Goal: Check status: Check status

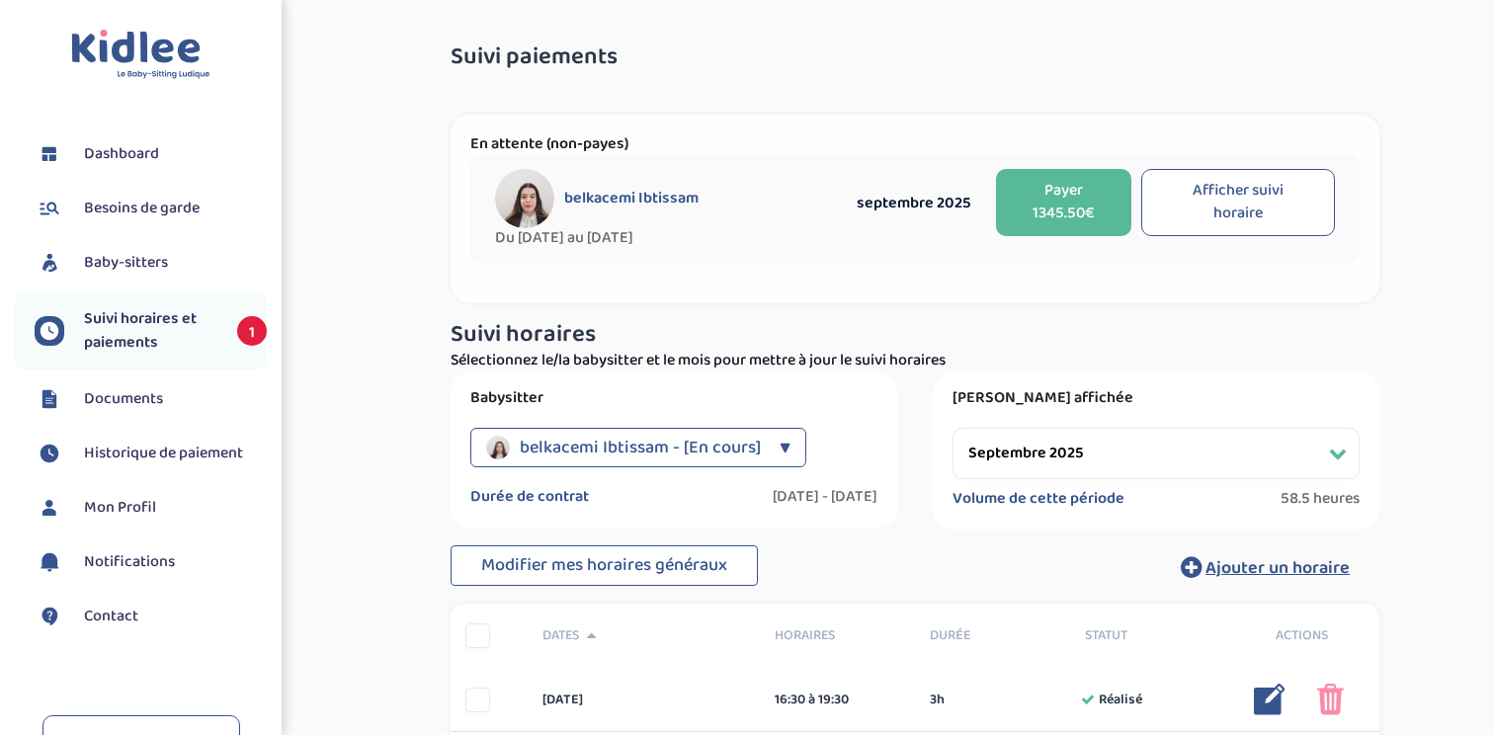
select select "septembre 2025"
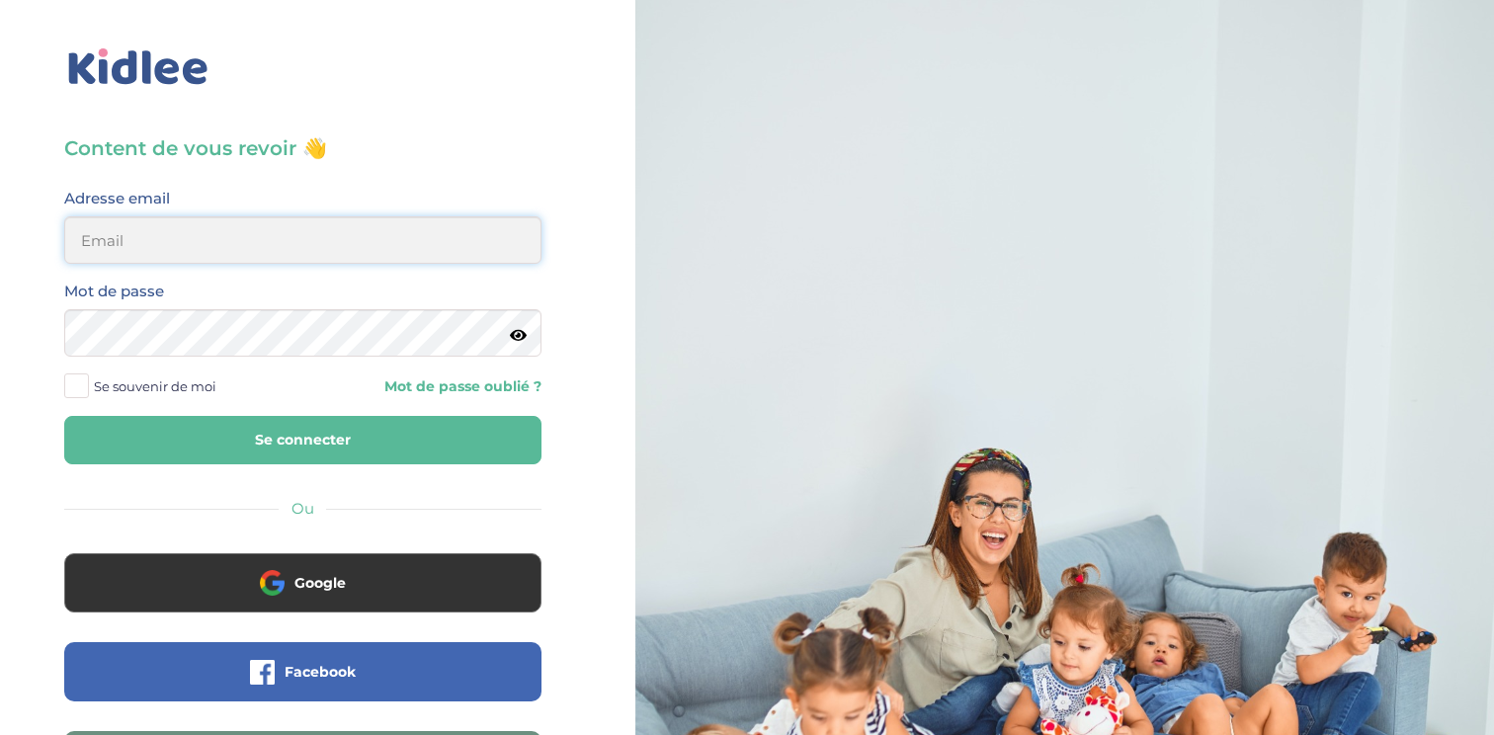
click at [306, 230] on input "email" at bounding box center [302, 239] width 477 height 47
type input "clelia.poisson@gmail.com"
click at [64, 416] on button "Se connecter" at bounding box center [302, 440] width 477 height 48
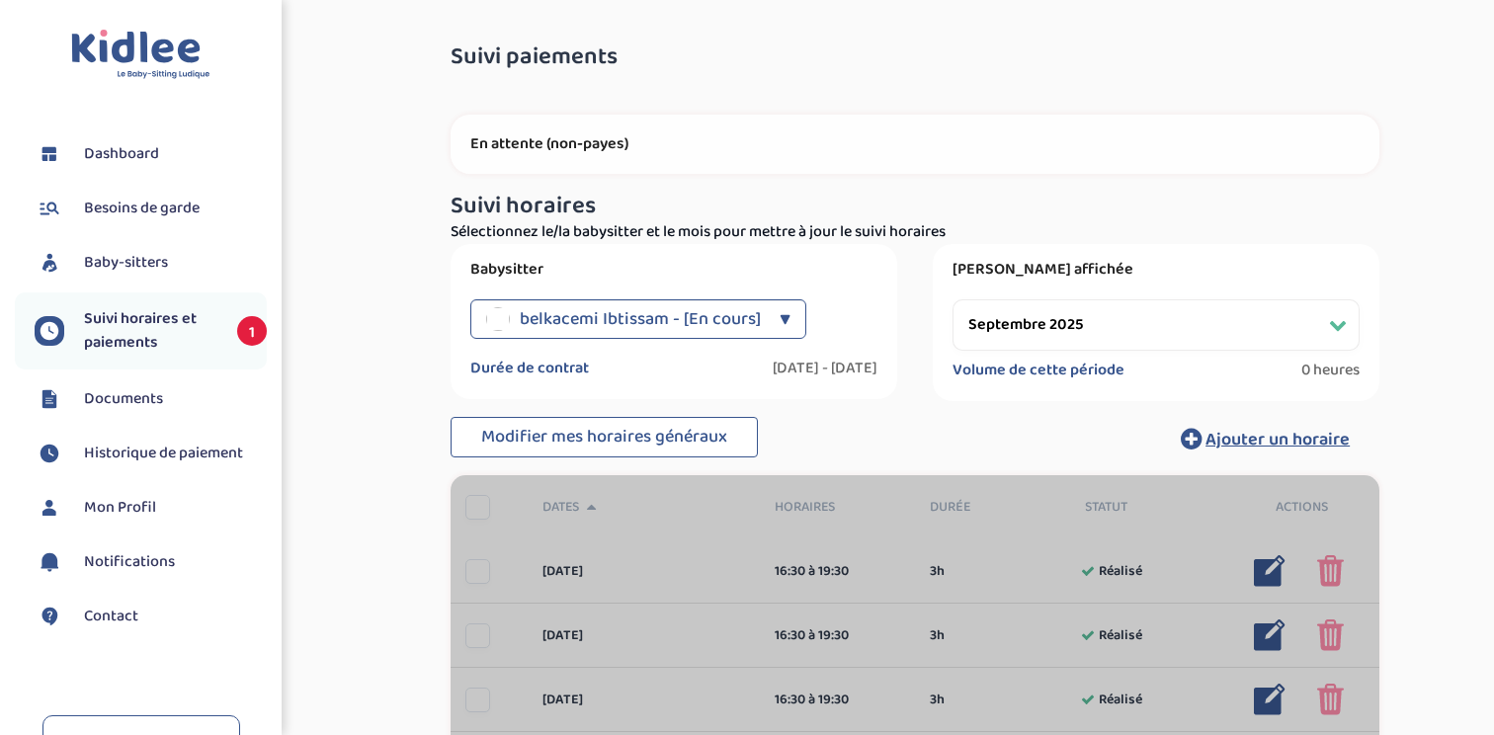
select select "septembre 2025"
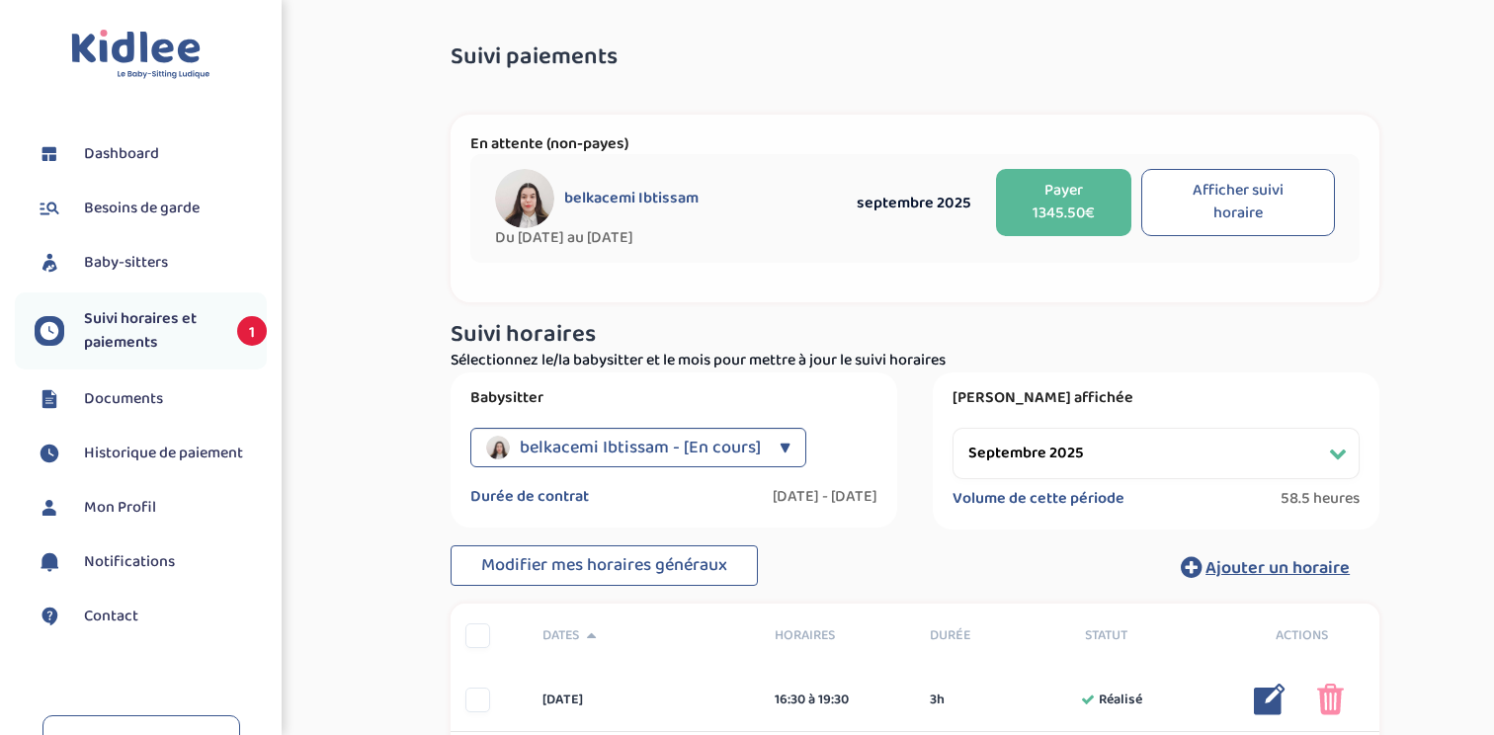
click at [784, 446] on div "▼" at bounding box center [785, 448] width 11 height 40
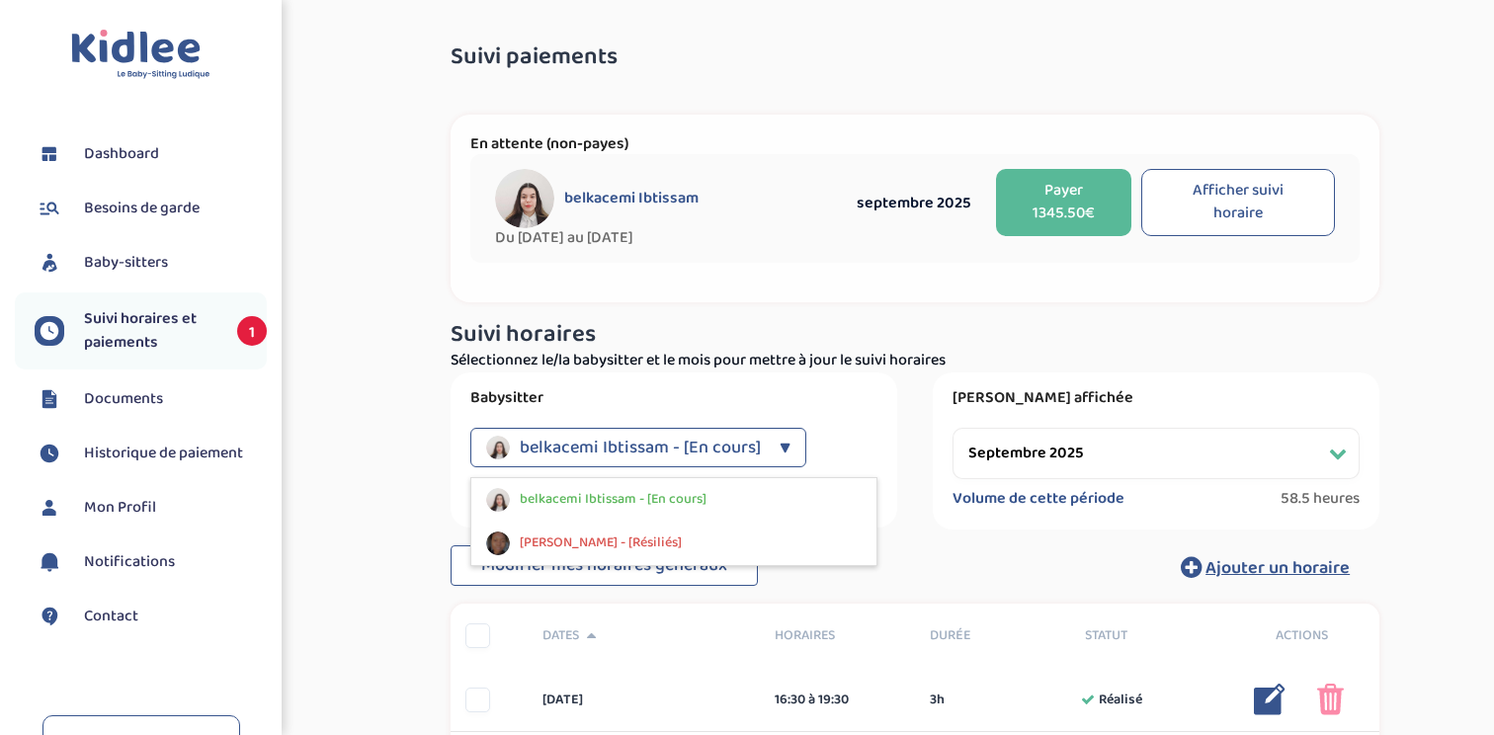
click at [877, 382] on div "Babysitter belkacemi Ibtissam - [En cours] ▼ belkacemi Ibtissam - [En cours] [P…" at bounding box center [674, 450] width 447 height 155
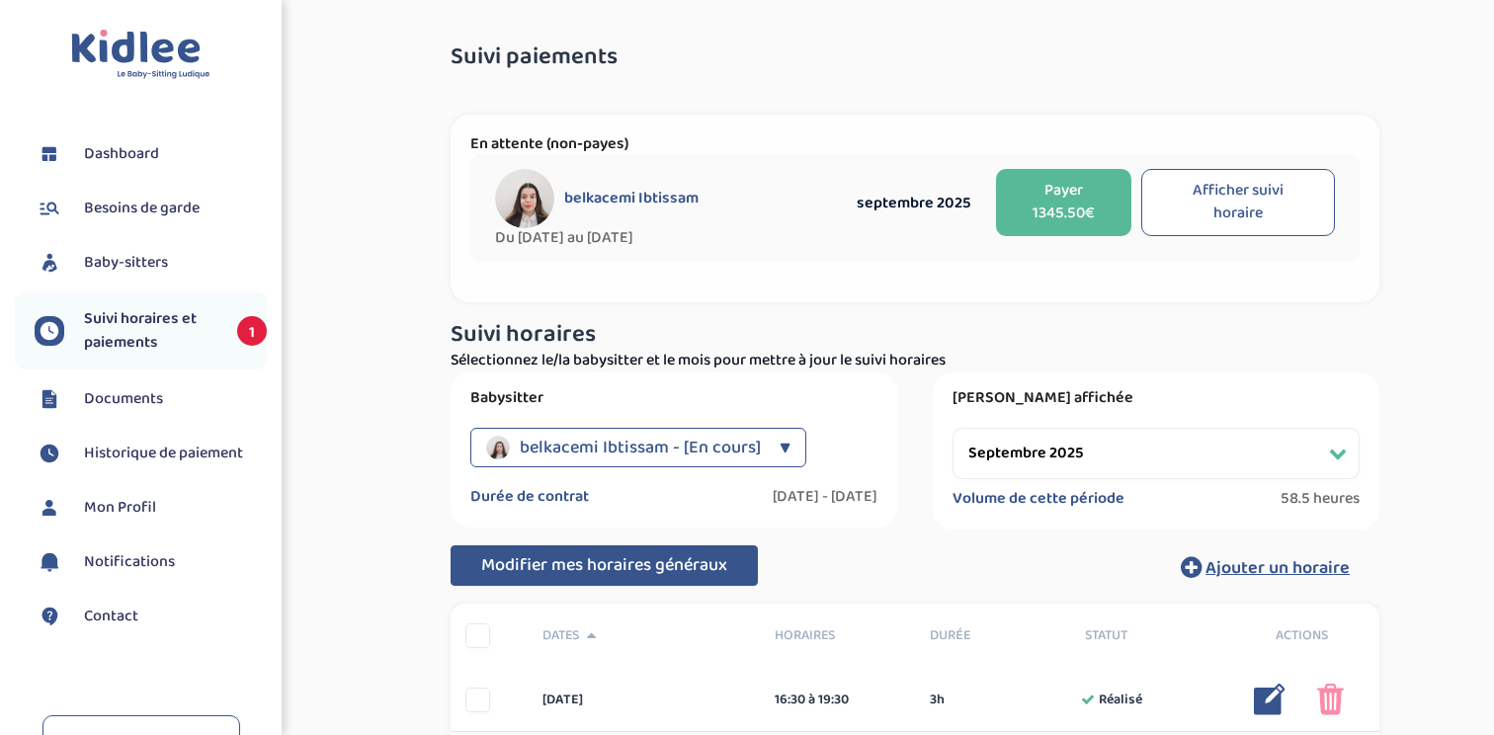
click at [638, 569] on span "Modifier mes horaires généraux" at bounding box center [604, 565] width 246 height 28
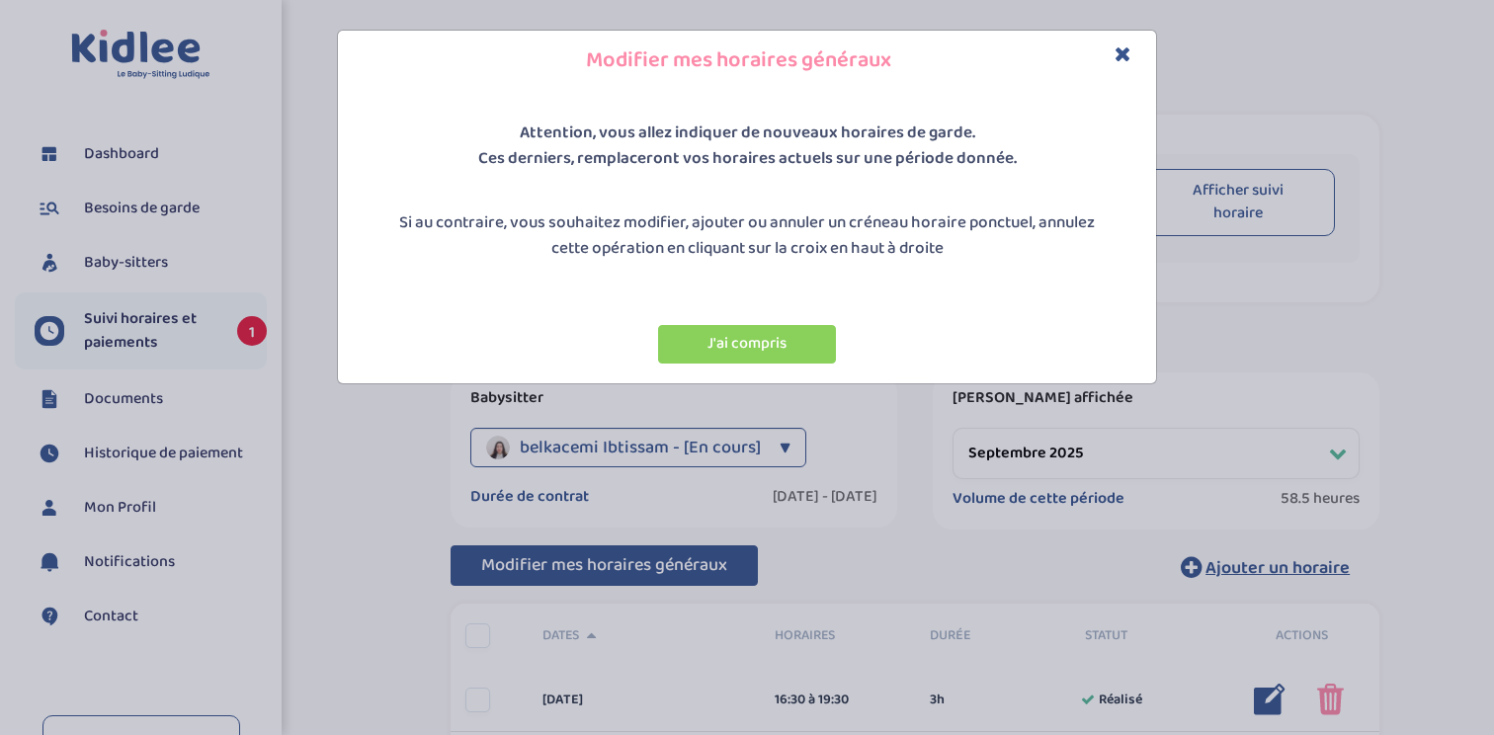
click at [1129, 38] on div "Modifier mes horaires généraux" at bounding box center [747, 61] width 818 height 60
click at [1127, 45] on icon "Close" at bounding box center [1123, 53] width 17 height 21
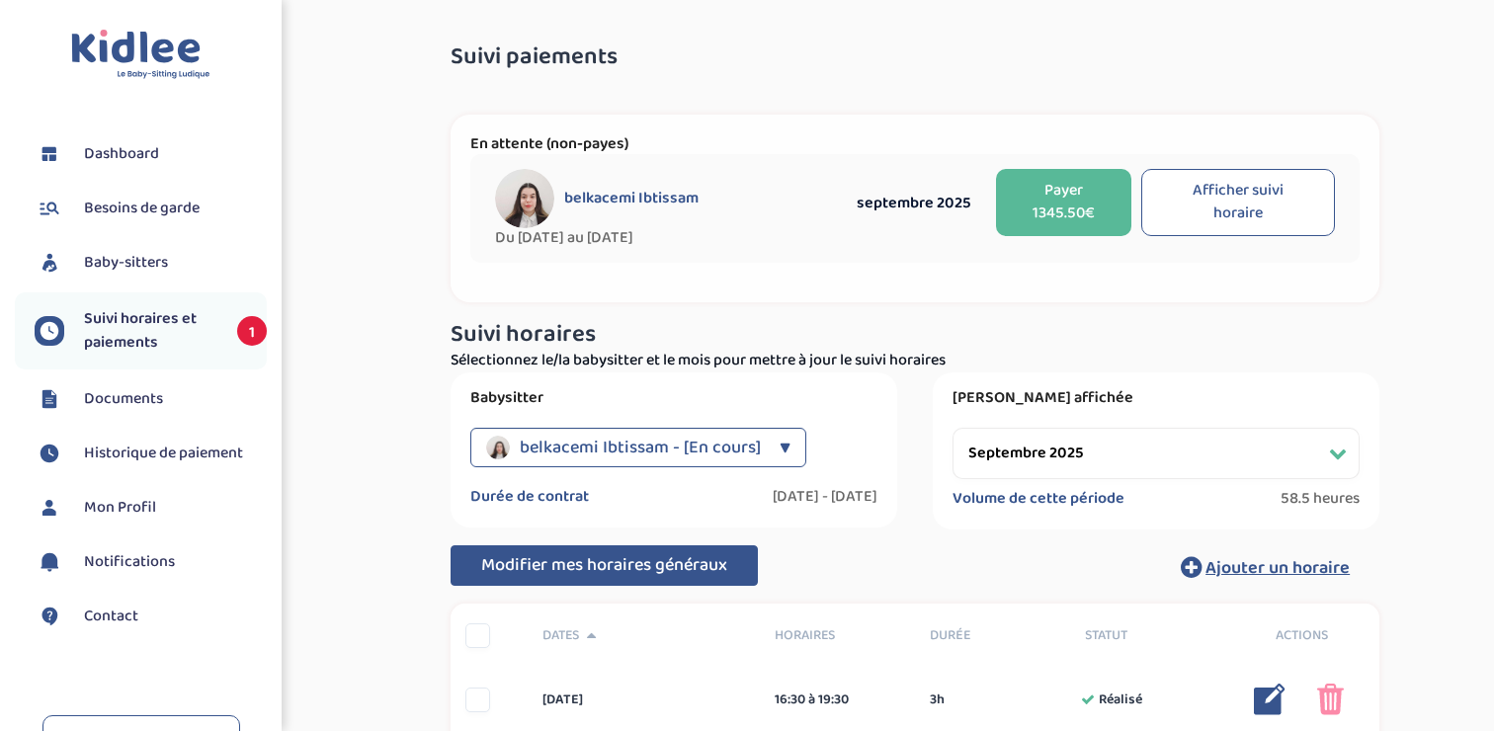
click at [139, 369] on li "Suivi horaires et paiements 1" at bounding box center [141, 331] width 252 height 77
click at [145, 336] on span "Suivi horaires et paiements" at bounding box center [150, 330] width 133 height 47
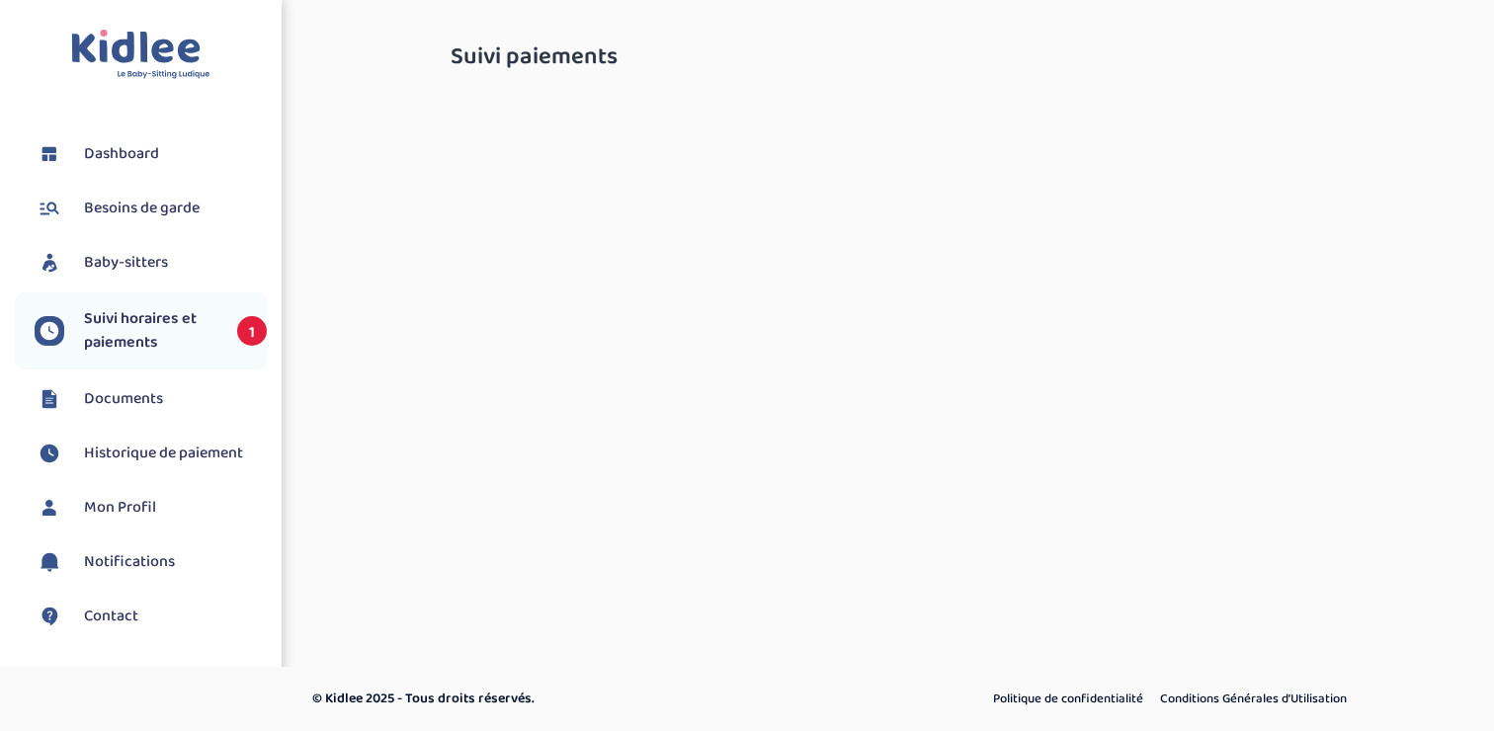
select select "septembre 2025"
